Goal: Navigation & Orientation: Find specific page/section

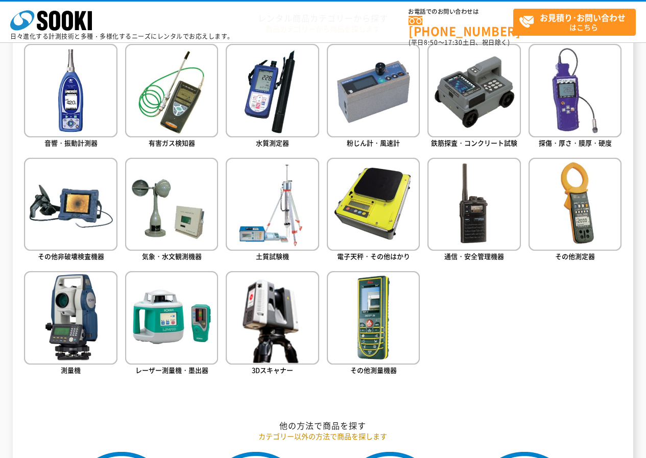
scroll to position [306, 0]
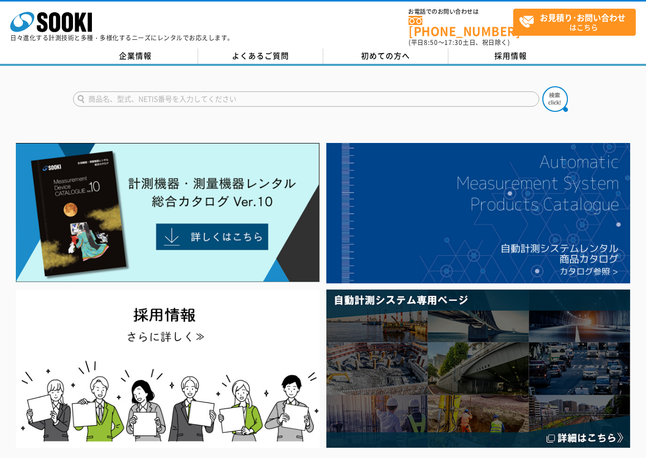
click at [152, 221] on img at bounding box center [168, 212] width 304 height 139
